Goal: Information Seeking & Learning: Learn about a topic

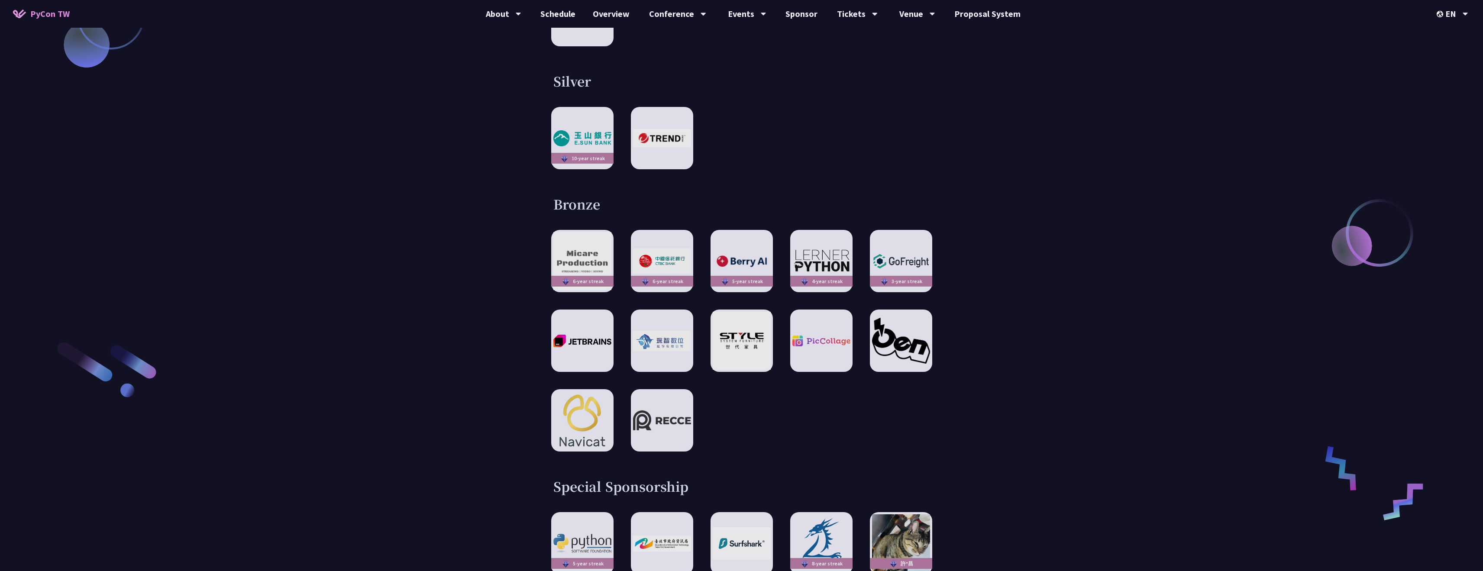
scroll to position [1402, 0]
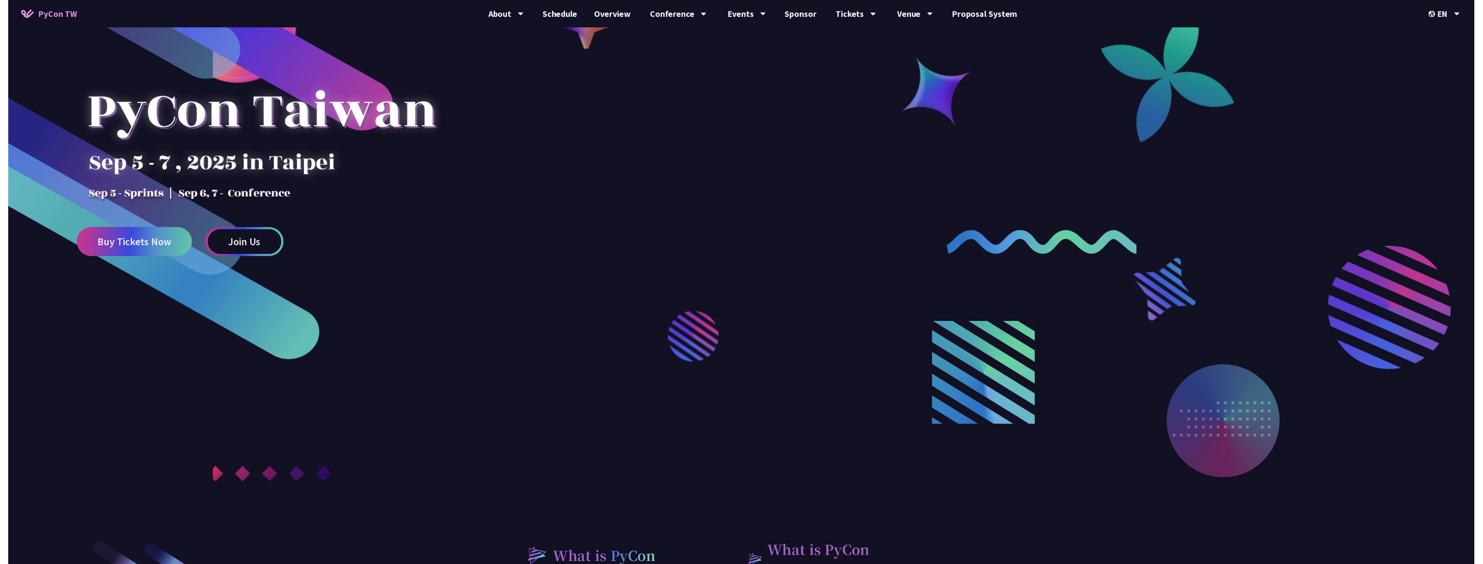
scroll to position [0, 0]
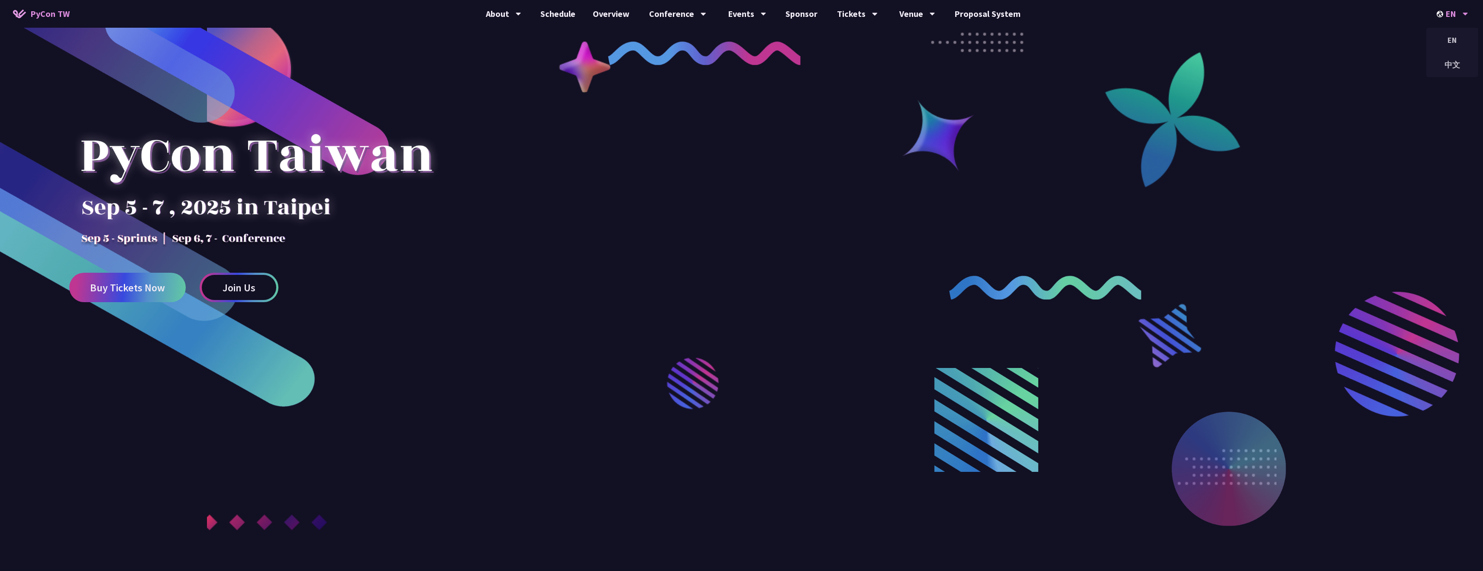
click at [1466, 16] on icon at bounding box center [1465, 14] width 6 height 9
click at [1454, 63] on div "中文" at bounding box center [1452, 65] width 52 height 20
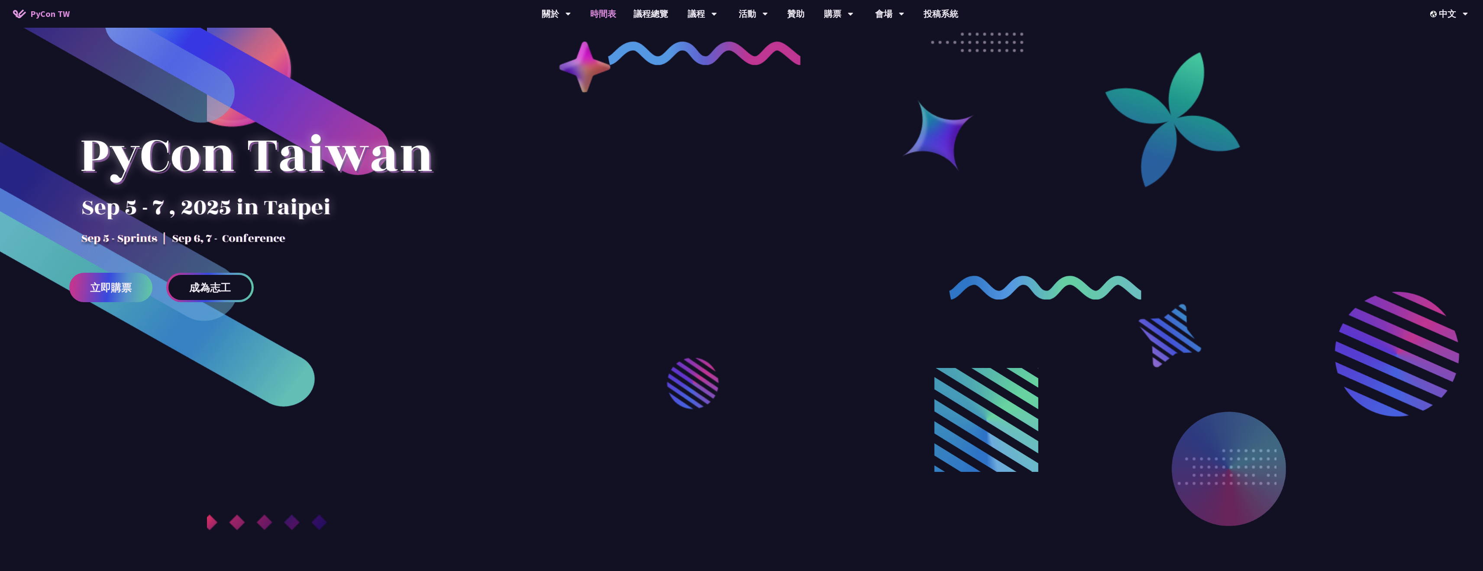
click at [598, 12] on link "時間表" at bounding box center [602, 14] width 43 height 28
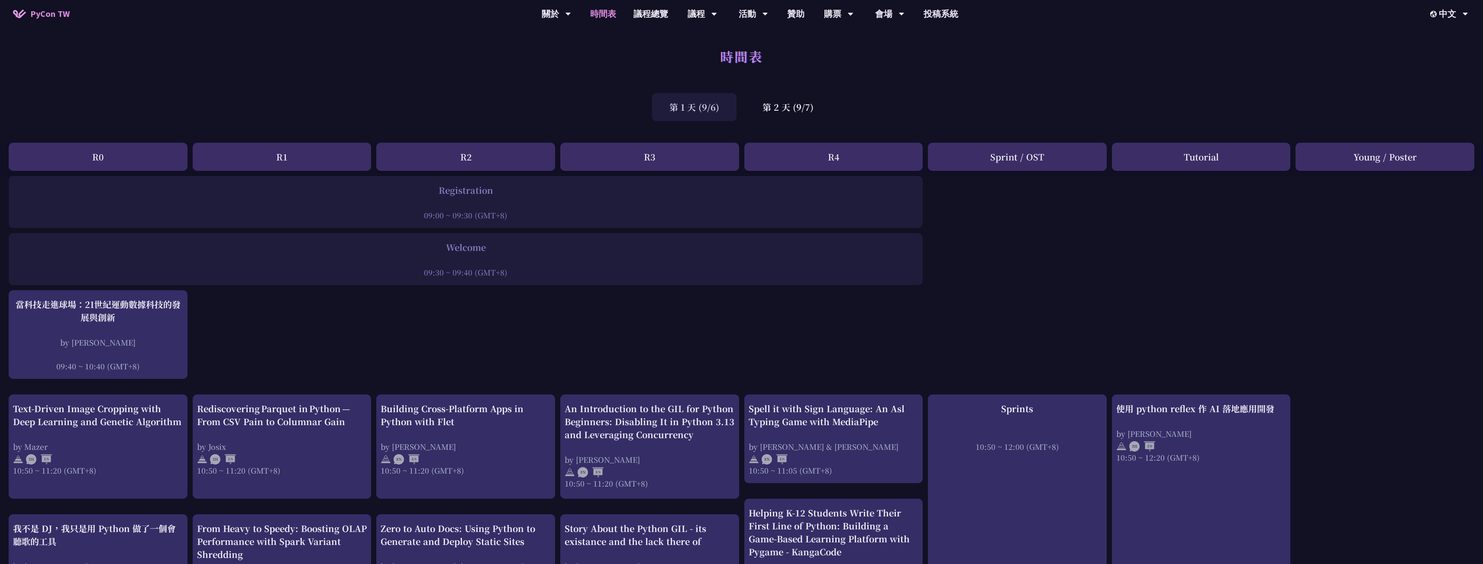
click at [598, 12] on link "時間表" at bounding box center [602, 14] width 43 height 28
click at [701, 103] on div "第 1 天 (9/6)" at bounding box center [694, 107] width 84 height 28
click at [787, 104] on div "第 2 天 (9/7)" at bounding box center [788, 107] width 86 height 28
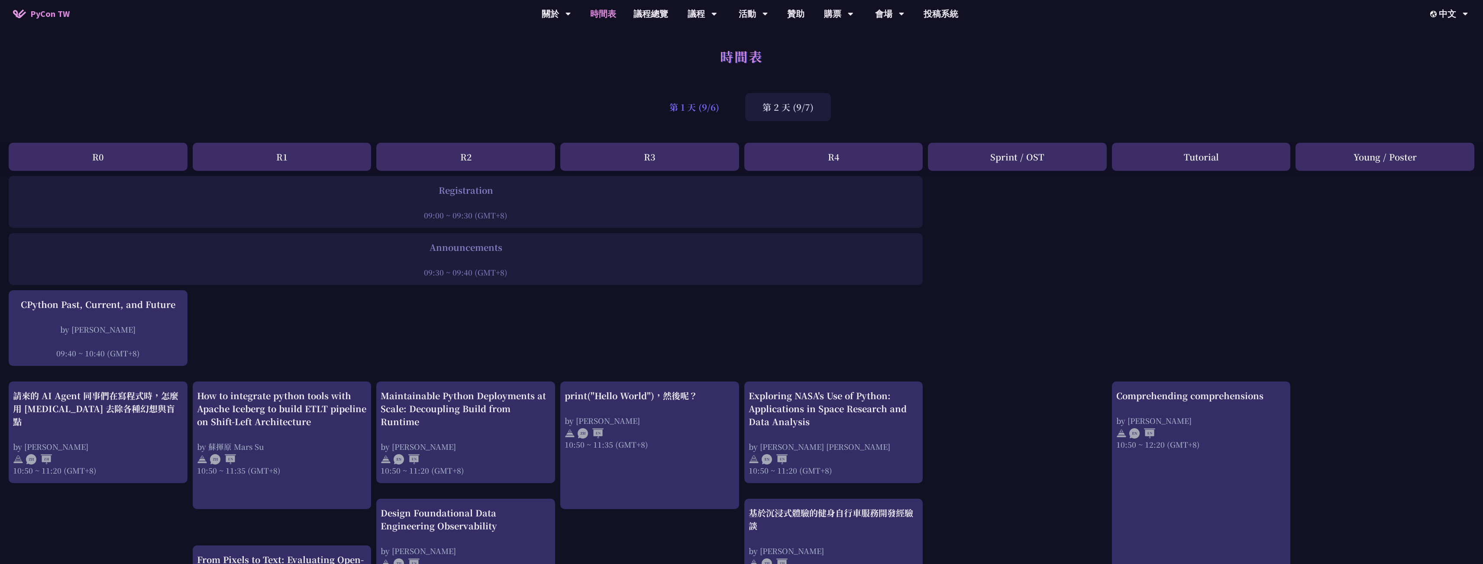
click at [736, 114] on div "第 1 天 (9/6)" at bounding box center [694, 107] width 84 height 28
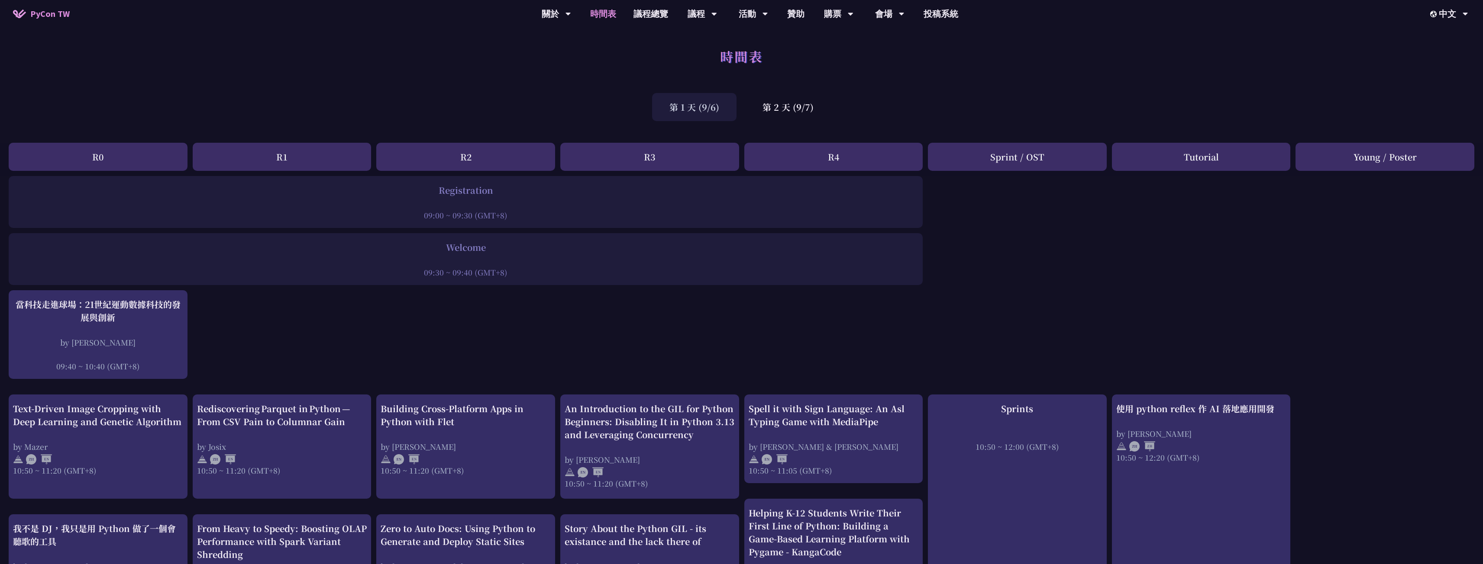
click at [718, 114] on div "第 1 天 (9/6)" at bounding box center [694, 107] width 84 height 28
click at [777, 115] on div "第 2 天 (9/7)" at bounding box center [788, 107] width 86 height 28
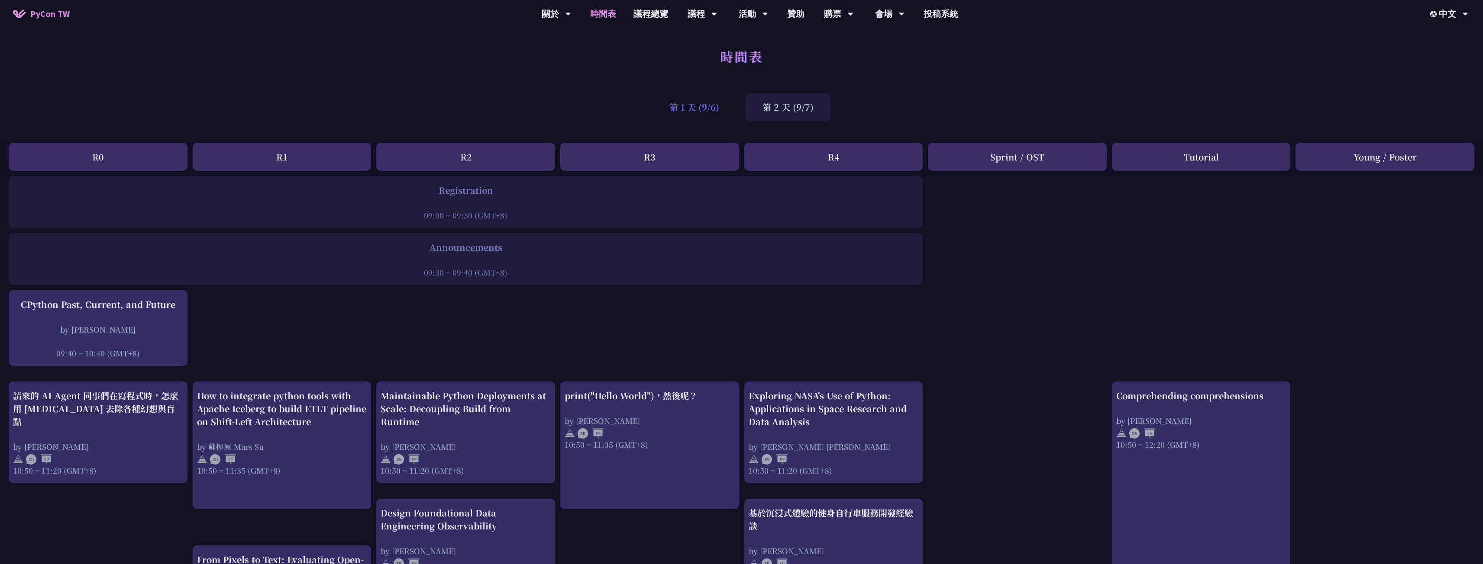
click at [729, 116] on div "第 1 天 (9/6)" at bounding box center [694, 107] width 84 height 28
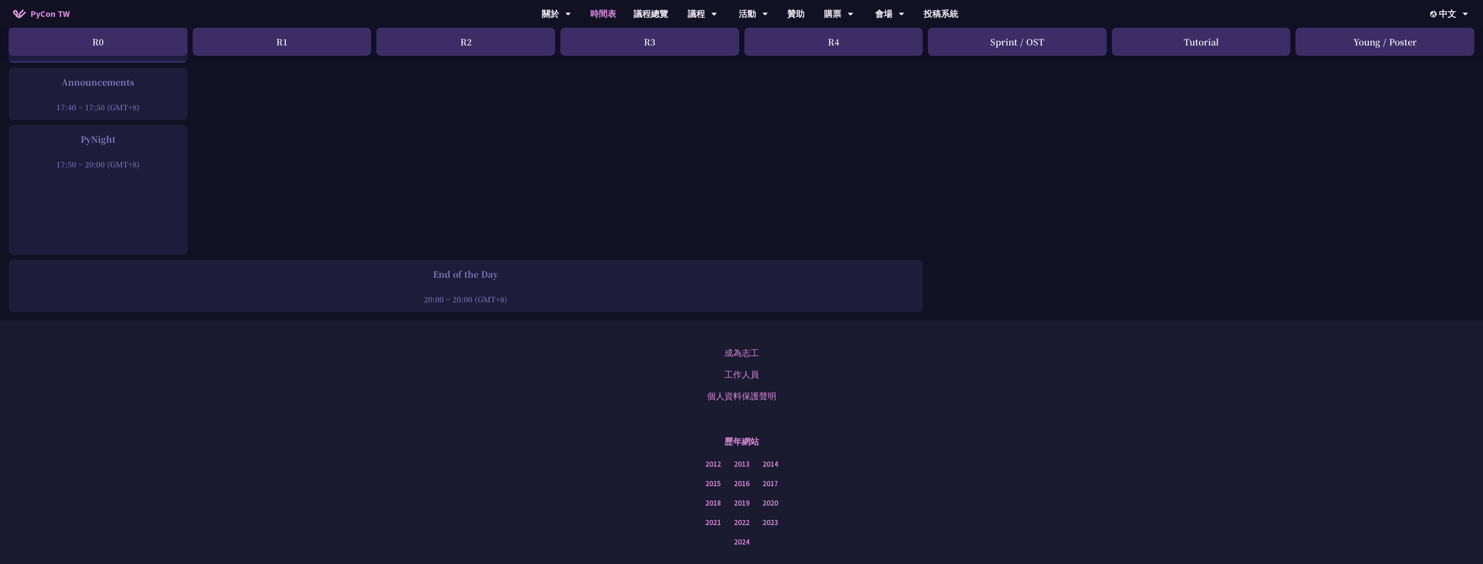
scroll to position [1191, 0]
